Goal: Navigation & Orientation: Find specific page/section

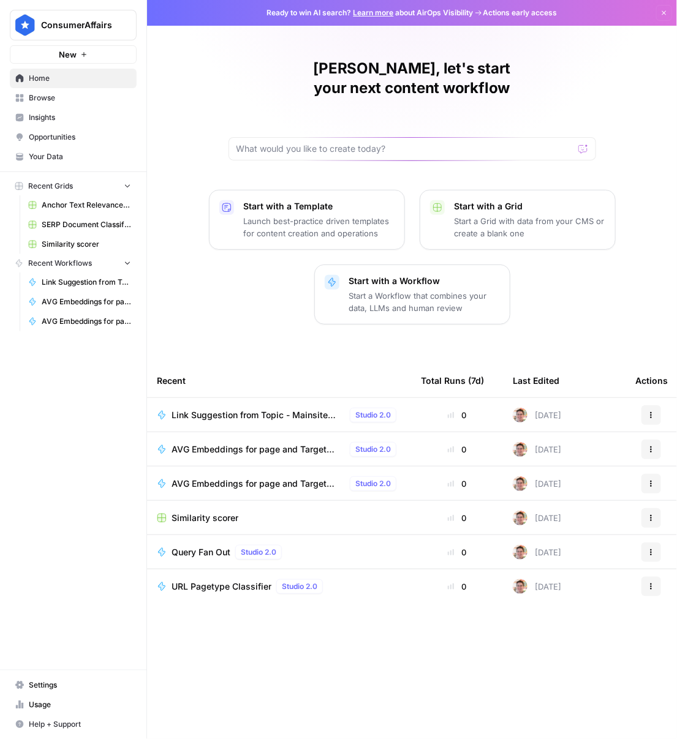
click at [62, 112] on span "Insights" at bounding box center [80, 117] width 102 height 11
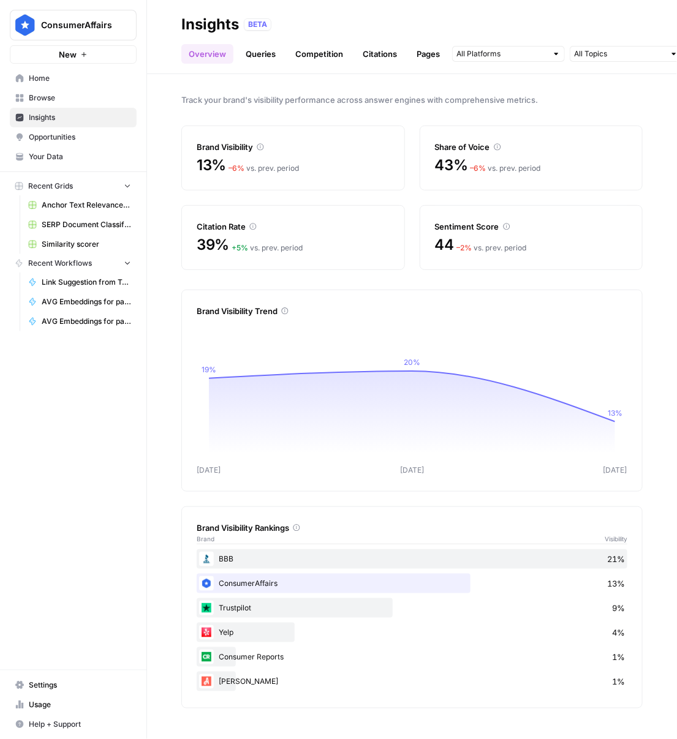
click at [263, 167] on div "– 6 % vs. prev. period" at bounding box center [263, 168] width 70 height 11
click at [268, 55] on link "Queries" at bounding box center [260, 54] width 45 height 20
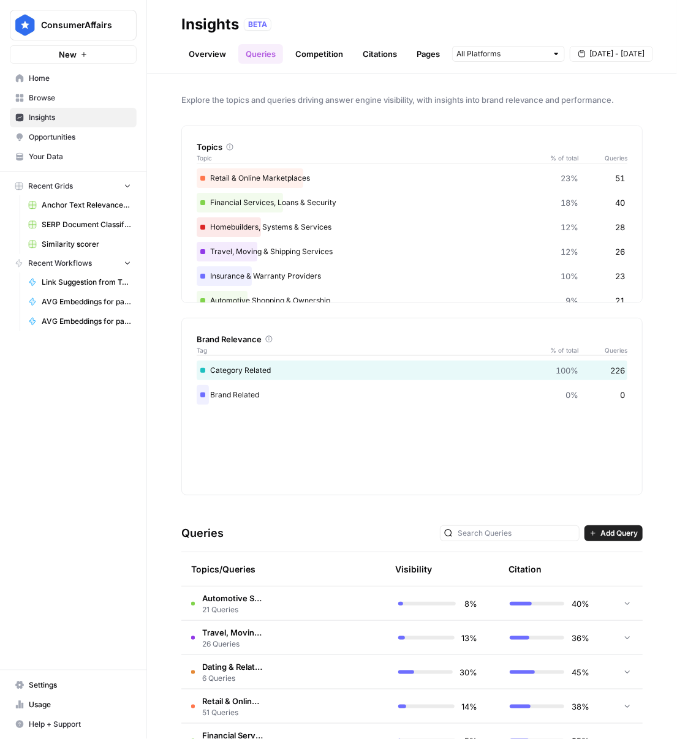
click at [305, 59] on link "Competition" at bounding box center [319, 54] width 62 height 20
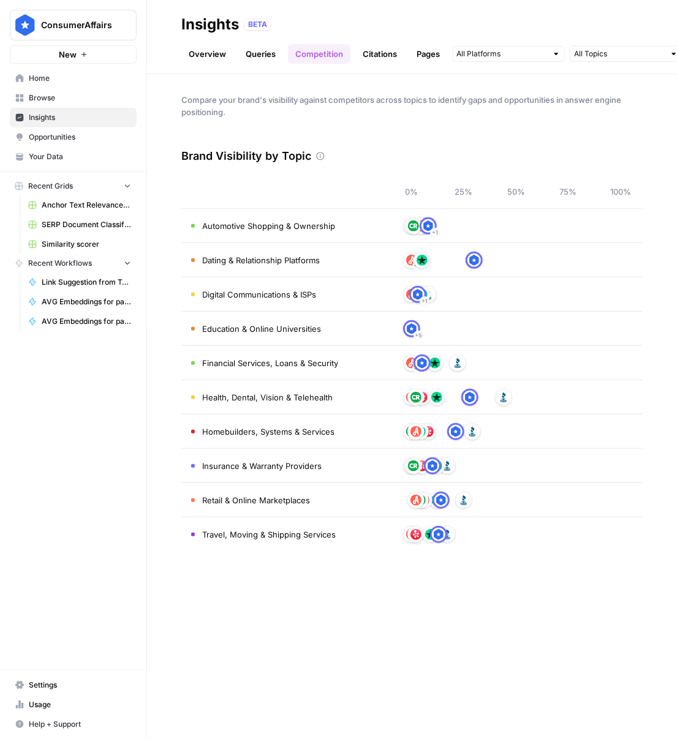
click at [316, 157] on icon at bounding box center [320, 156] width 9 height 9
click at [252, 64] on header "Insights BETA Overview Queries Competition Citations Pages Category Related [DA…" at bounding box center [412, 37] width 530 height 74
click at [257, 58] on link "Queries" at bounding box center [260, 54] width 45 height 20
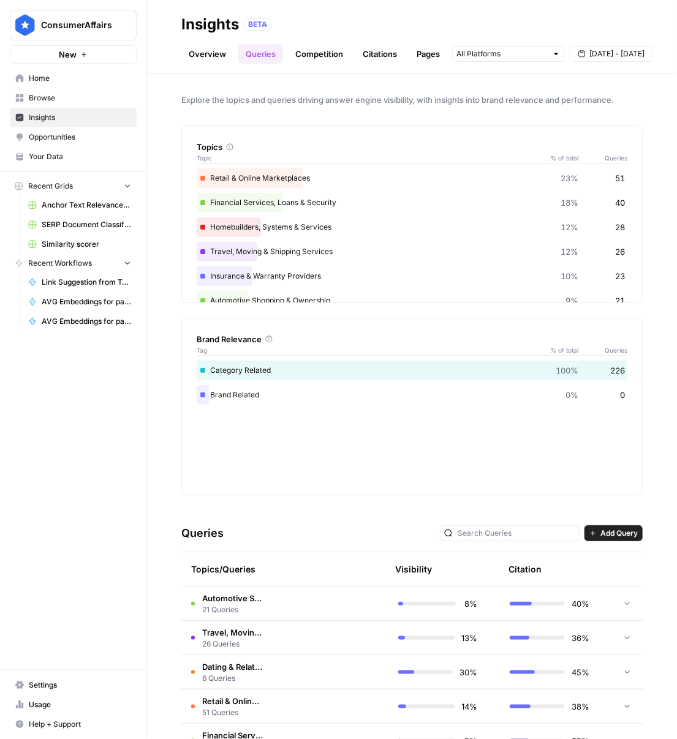
scroll to position [209, 0]
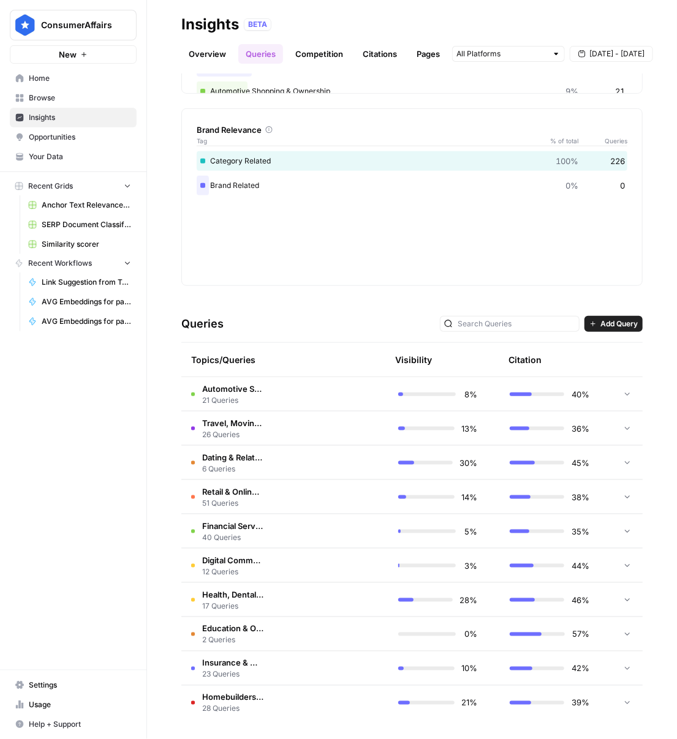
click at [280, 397] on td at bounding box center [330, 394] width 115 height 34
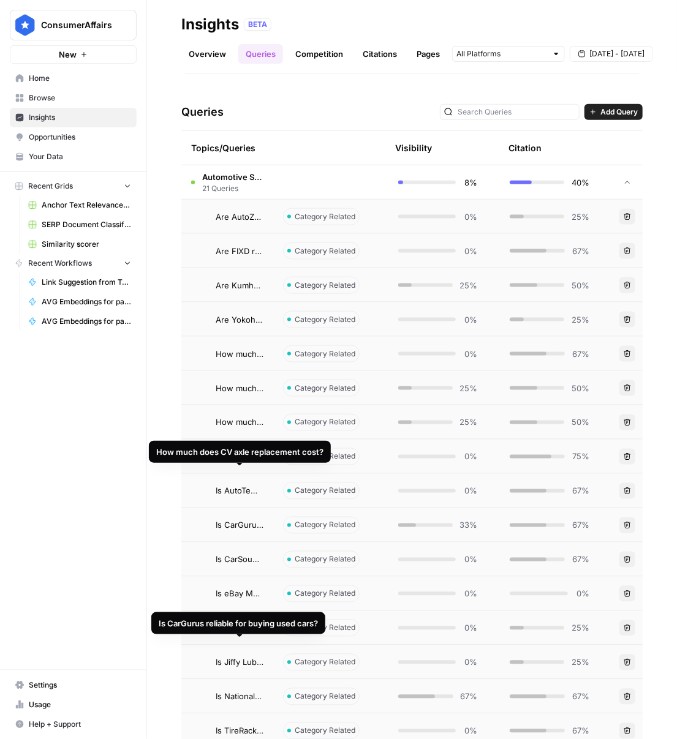
scroll to position [0, 0]
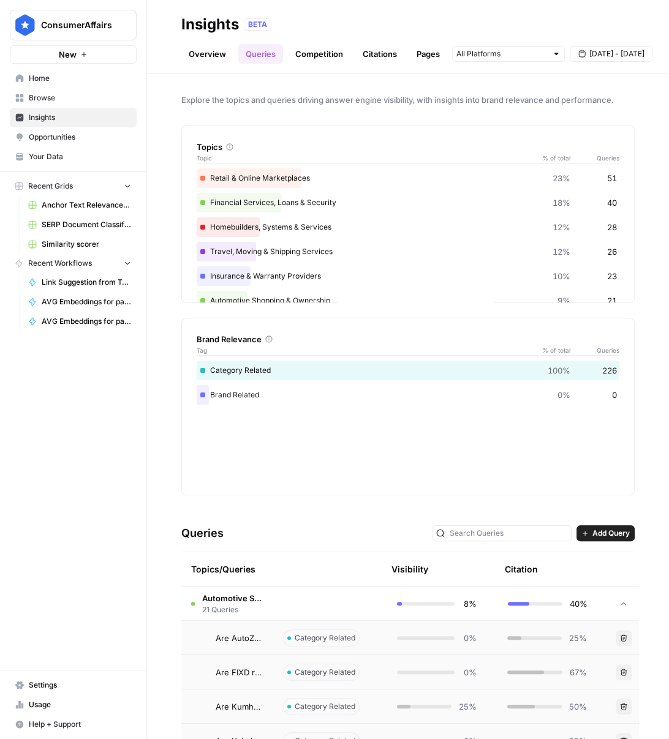
click at [613, 603] on td at bounding box center [623, 604] width 31 height 34
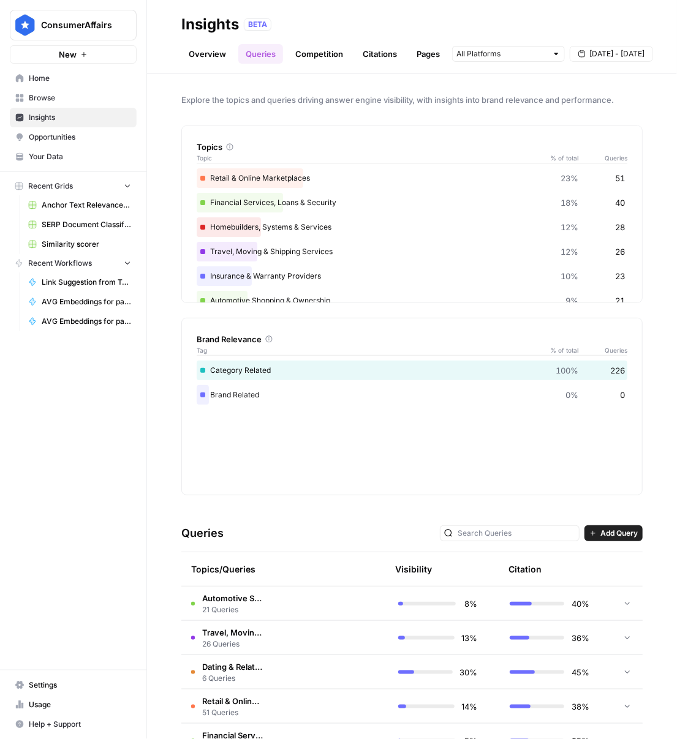
click at [219, 53] on link "Overview" at bounding box center [207, 54] width 52 height 20
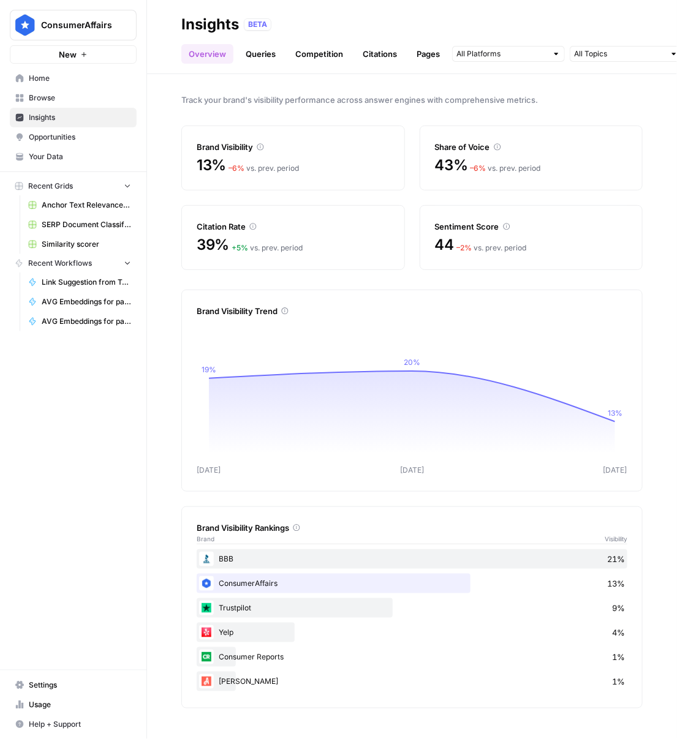
click at [58, 116] on span "Insights" at bounding box center [80, 117] width 102 height 11
click at [257, 55] on link "Queries" at bounding box center [260, 54] width 45 height 20
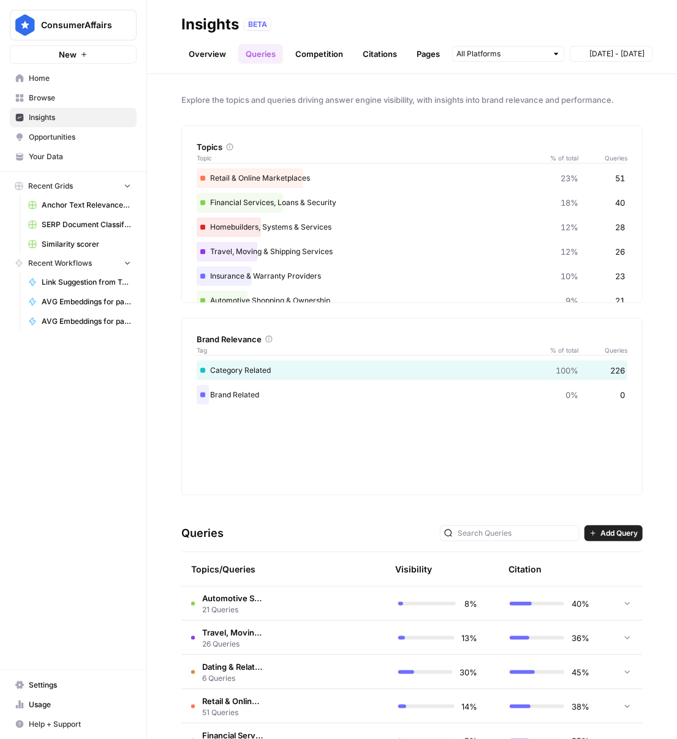
click at [323, 54] on link "Competition" at bounding box center [319, 54] width 62 height 20
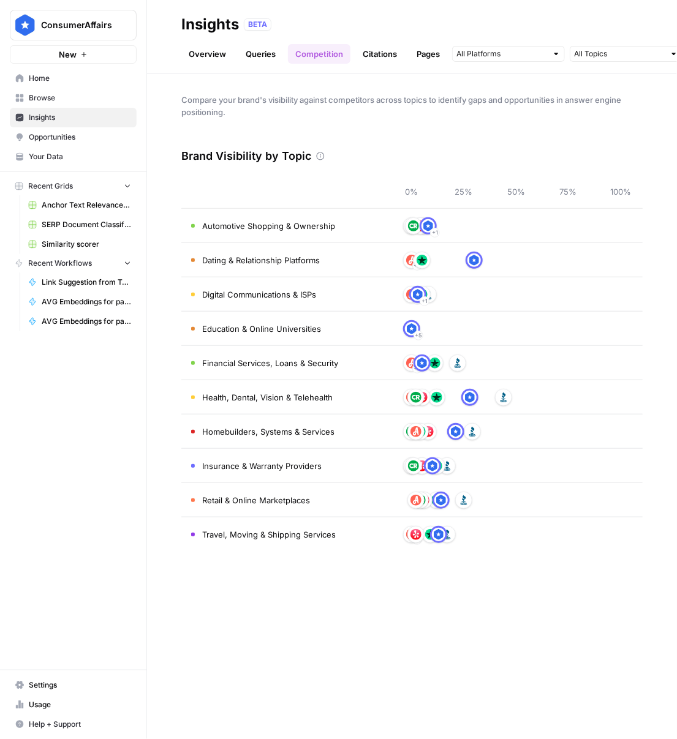
click at [358, 55] on link "Citations" at bounding box center [379, 54] width 49 height 20
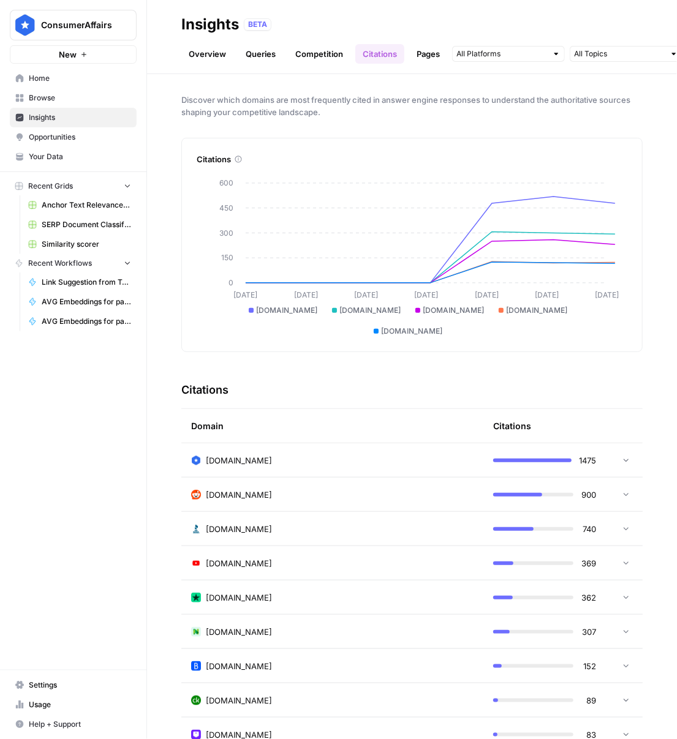
click at [434, 58] on link "Pages" at bounding box center [428, 54] width 38 height 20
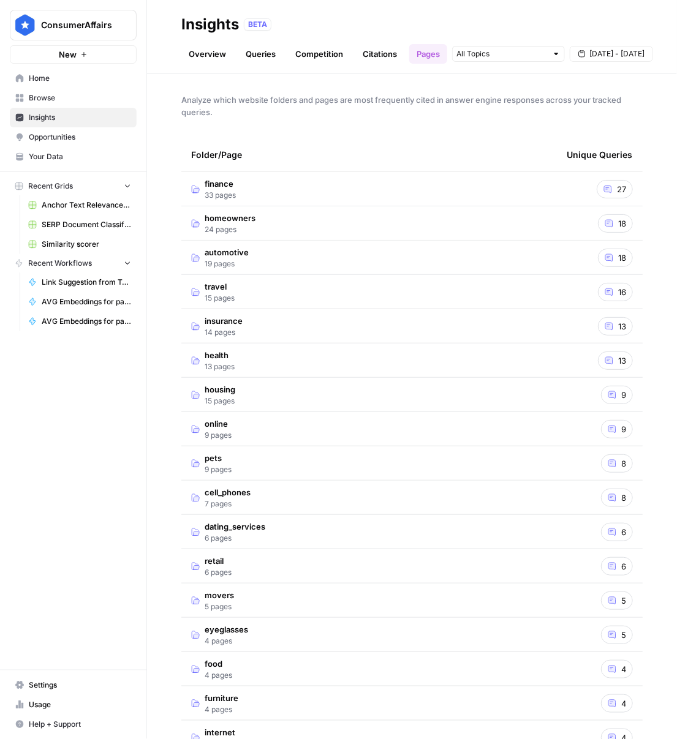
click at [48, 136] on span "Opportunities" at bounding box center [80, 137] width 102 height 11
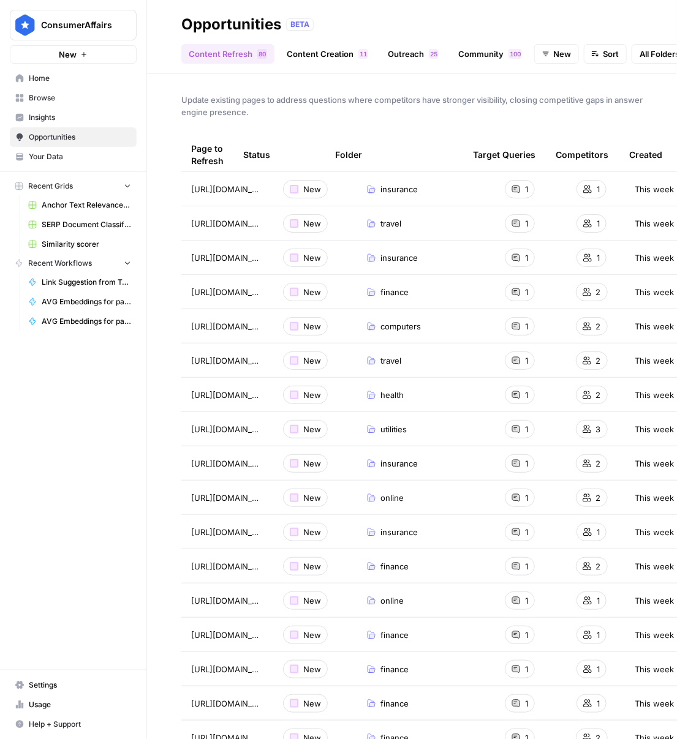
click at [35, 111] on link "Insights" at bounding box center [73, 118] width 127 height 20
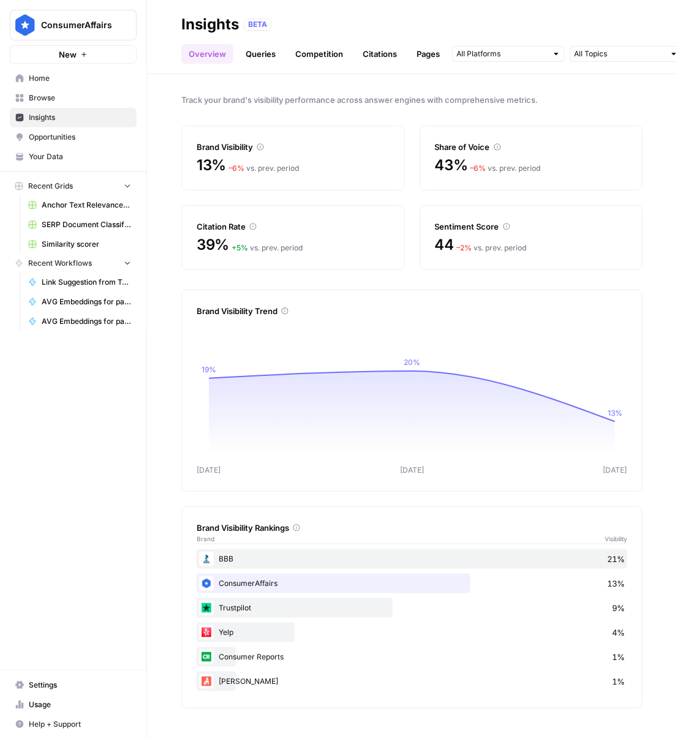
click at [63, 136] on span "Opportunities" at bounding box center [80, 137] width 102 height 11
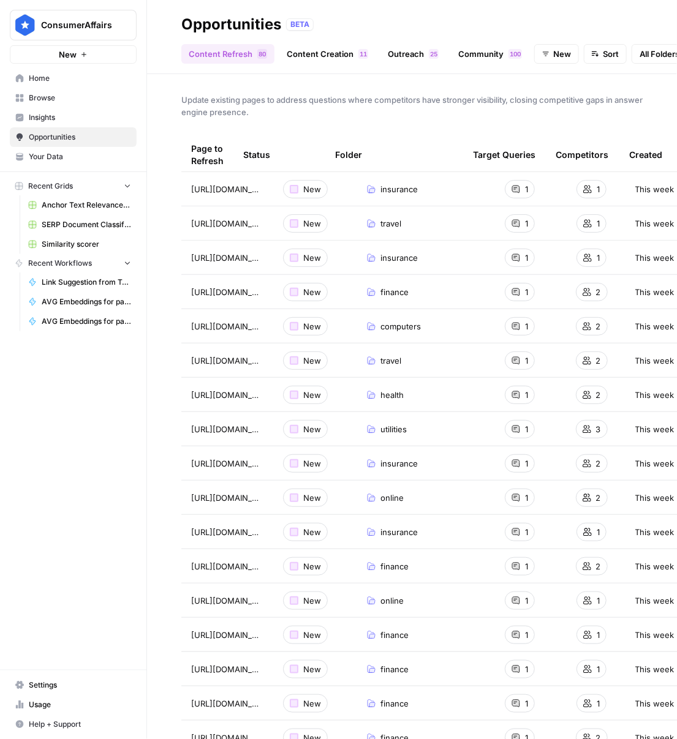
click at [326, 58] on link "Content Creation 1 1" at bounding box center [327, 54] width 96 height 20
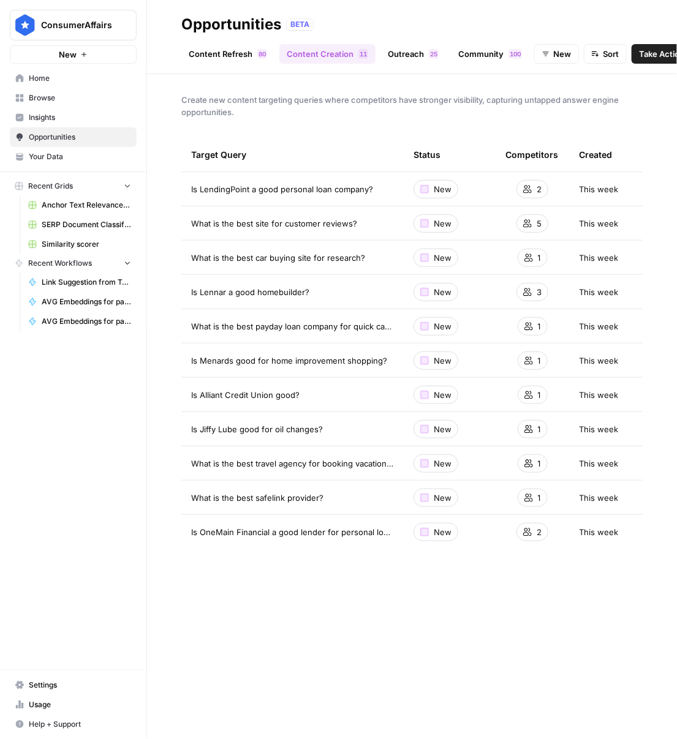
click at [408, 56] on link "Outreach 5 2" at bounding box center [413, 54] width 66 height 20
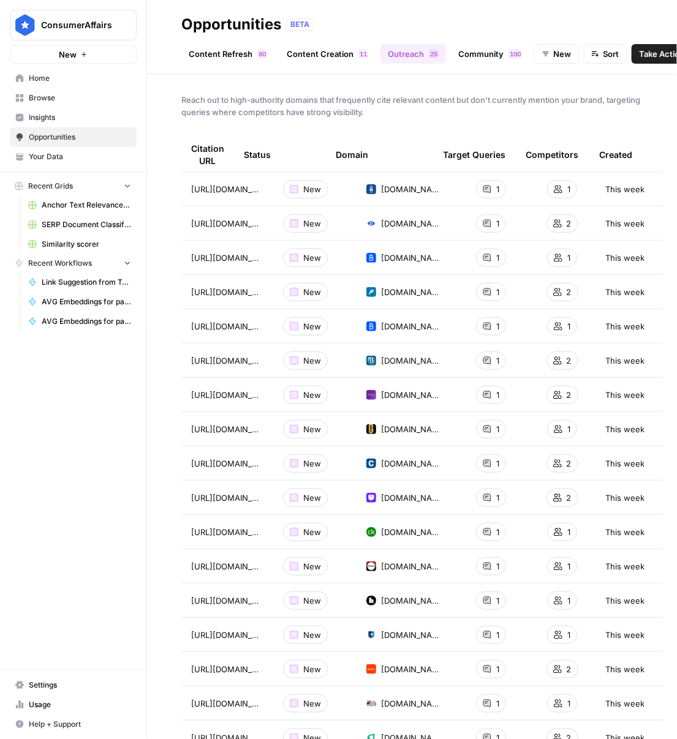
click at [456, 58] on link "Community 0 0 1" at bounding box center [490, 54] width 78 height 20
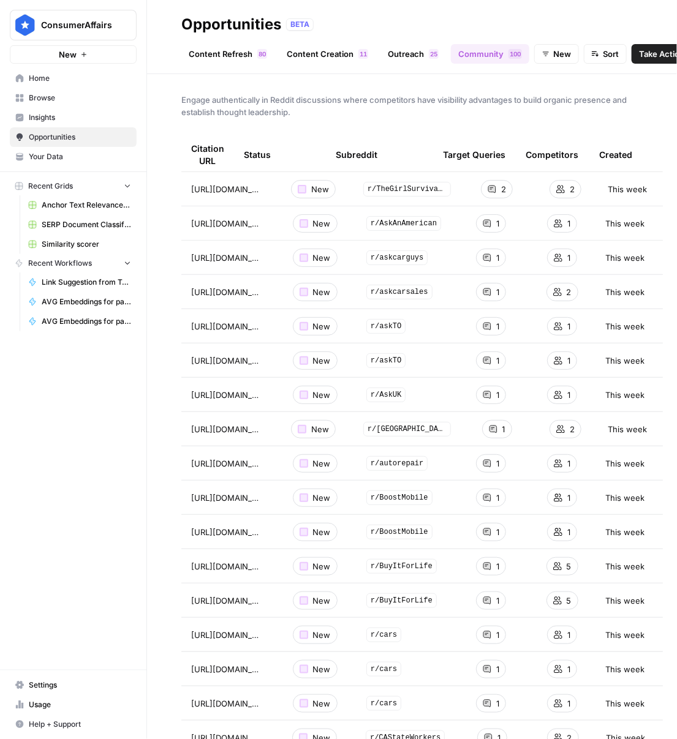
click at [215, 45] on div "Content Refresh 0 8 Content Creation 1 1 Outreach 5 2 Community 0 0 1 New Sort …" at bounding box center [411, 48] width 461 height 29
click at [216, 59] on link "Content Refresh 0 8" at bounding box center [227, 54] width 93 height 20
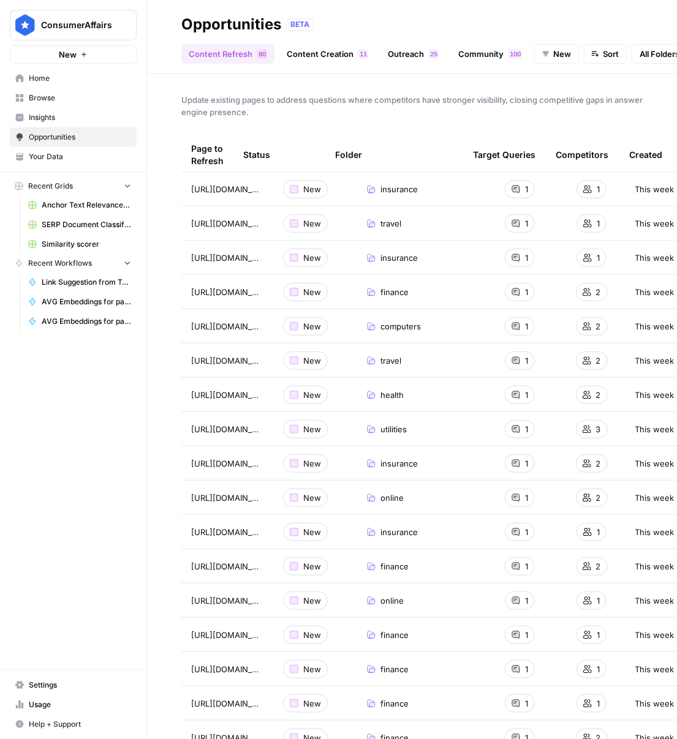
click at [59, 116] on span "Insights" at bounding box center [80, 117] width 102 height 11
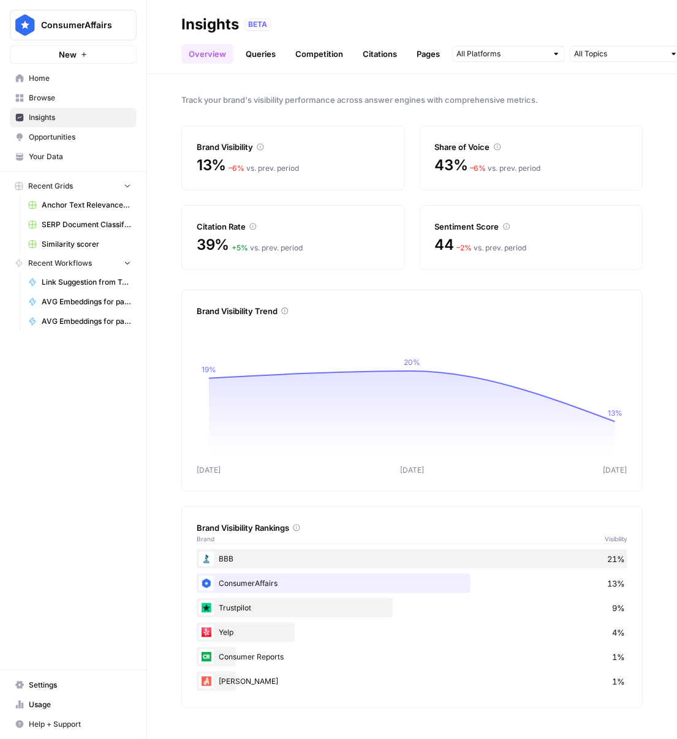
click at [72, 140] on span "Opportunities" at bounding box center [80, 137] width 102 height 11
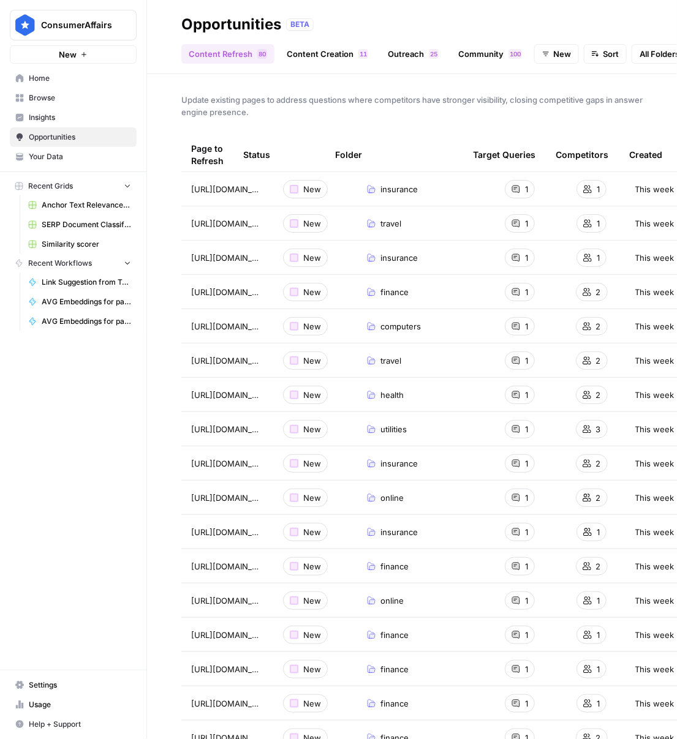
click at [497, 49] on link "Community 0 0 1" at bounding box center [490, 54] width 78 height 20
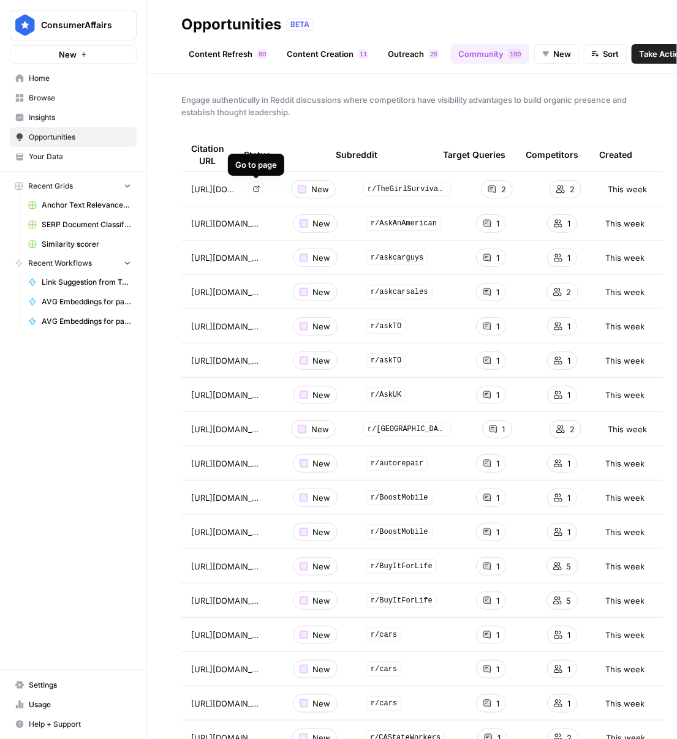
click at [255, 193] on link "Go to page" at bounding box center [256, 189] width 15 height 15
click at [228, 53] on link "Content Refresh 0 8" at bounding box center [227, 54] width 93 height 20
